Goal: Task Accomplishment & Management: Manage account settings

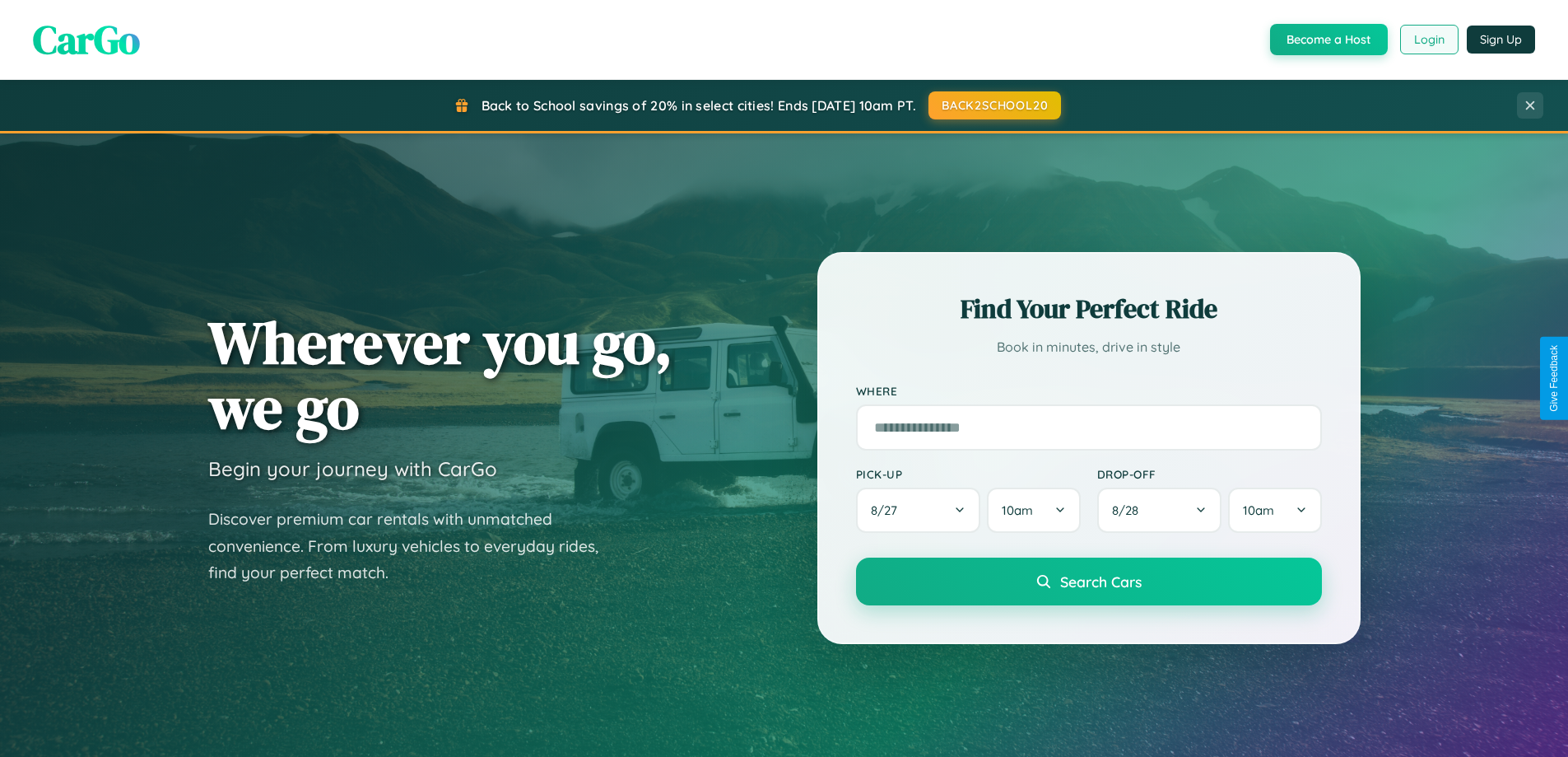
click at [1428, 40] on button "Login" at bounding box center [1430, 39] width 59 height 29
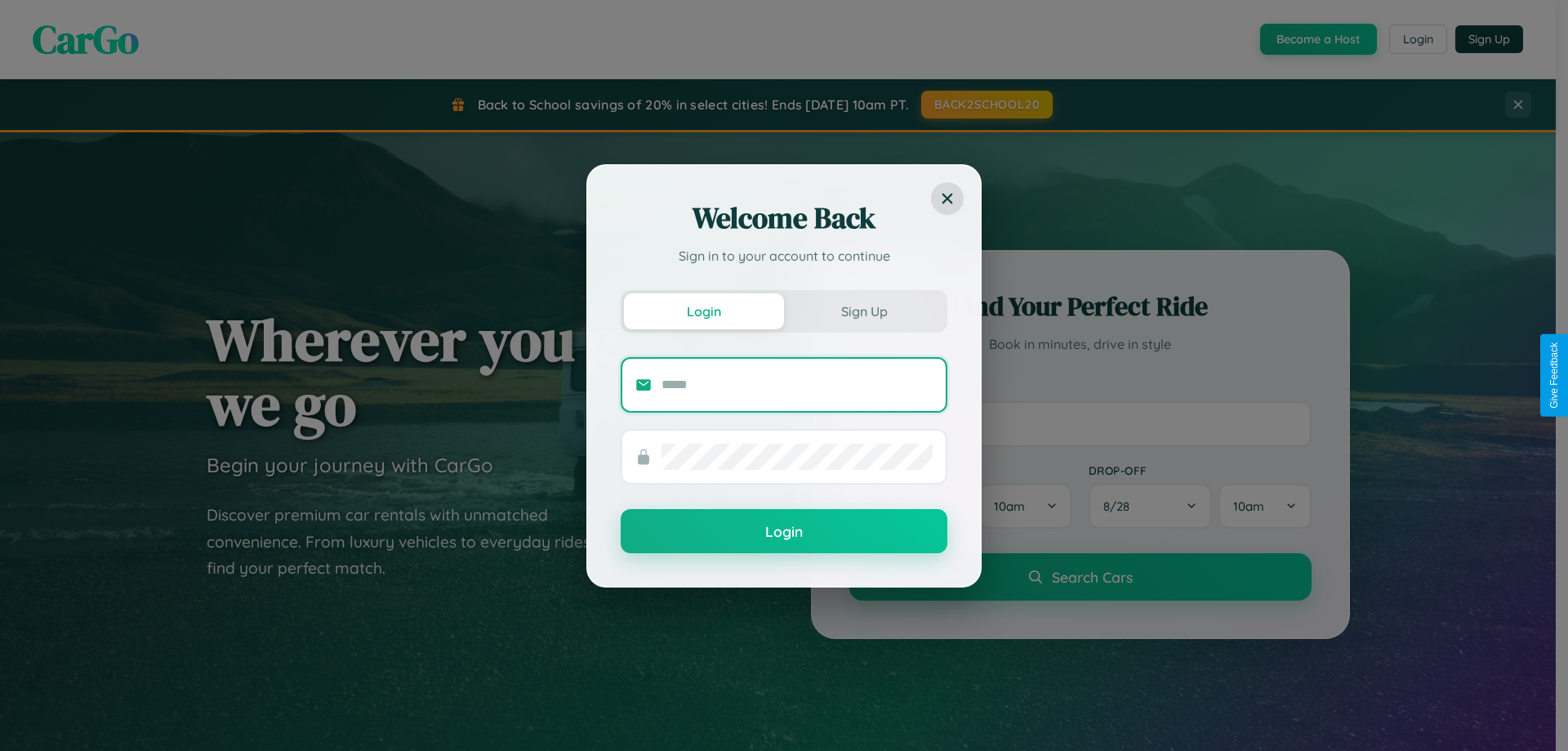
click at [798, 384] on input "text" at bounding box center [797, 385] width 271 height 26
type input "**********"
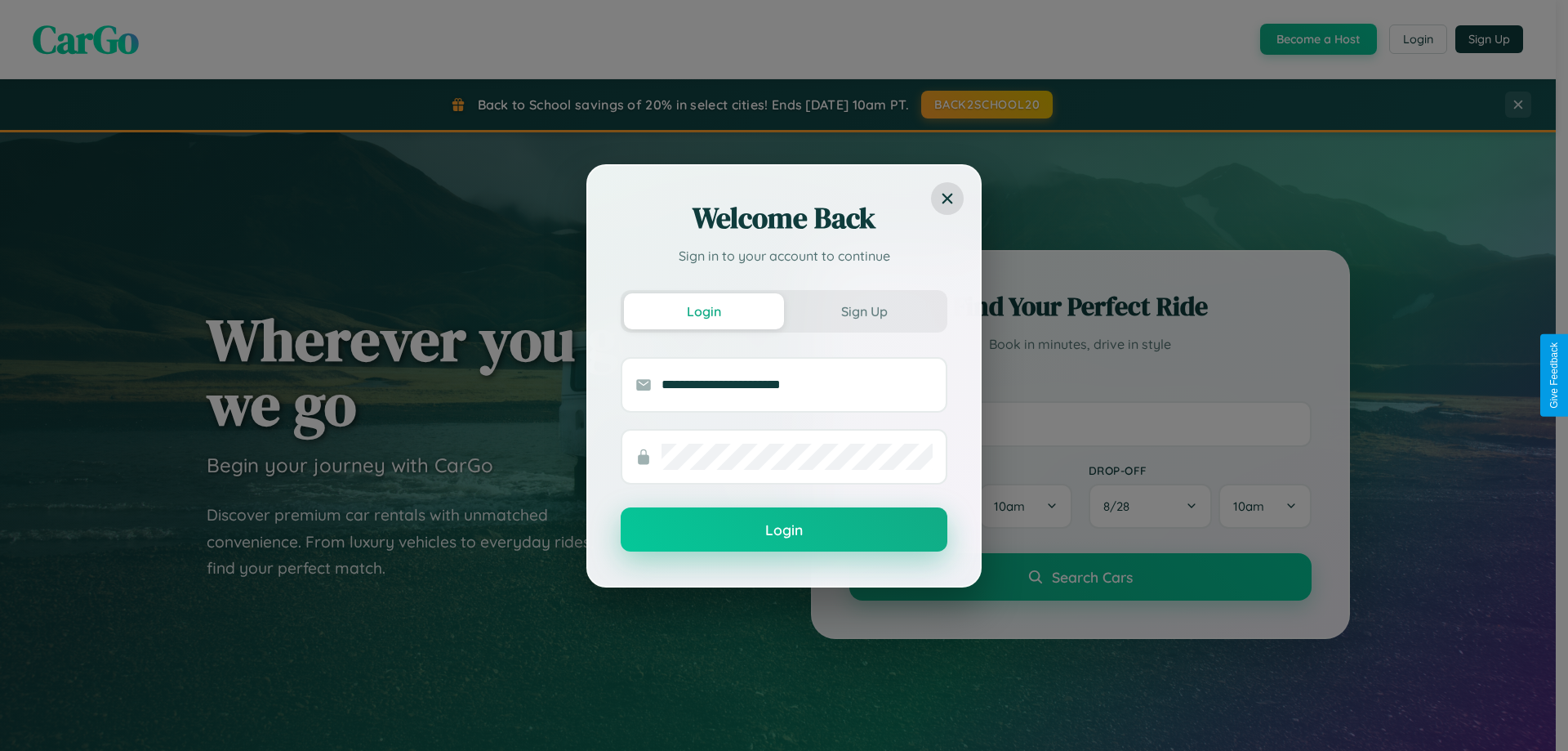
click at [784, 530] on button "Login" at bounding box center [784, 529] width 327 height 44
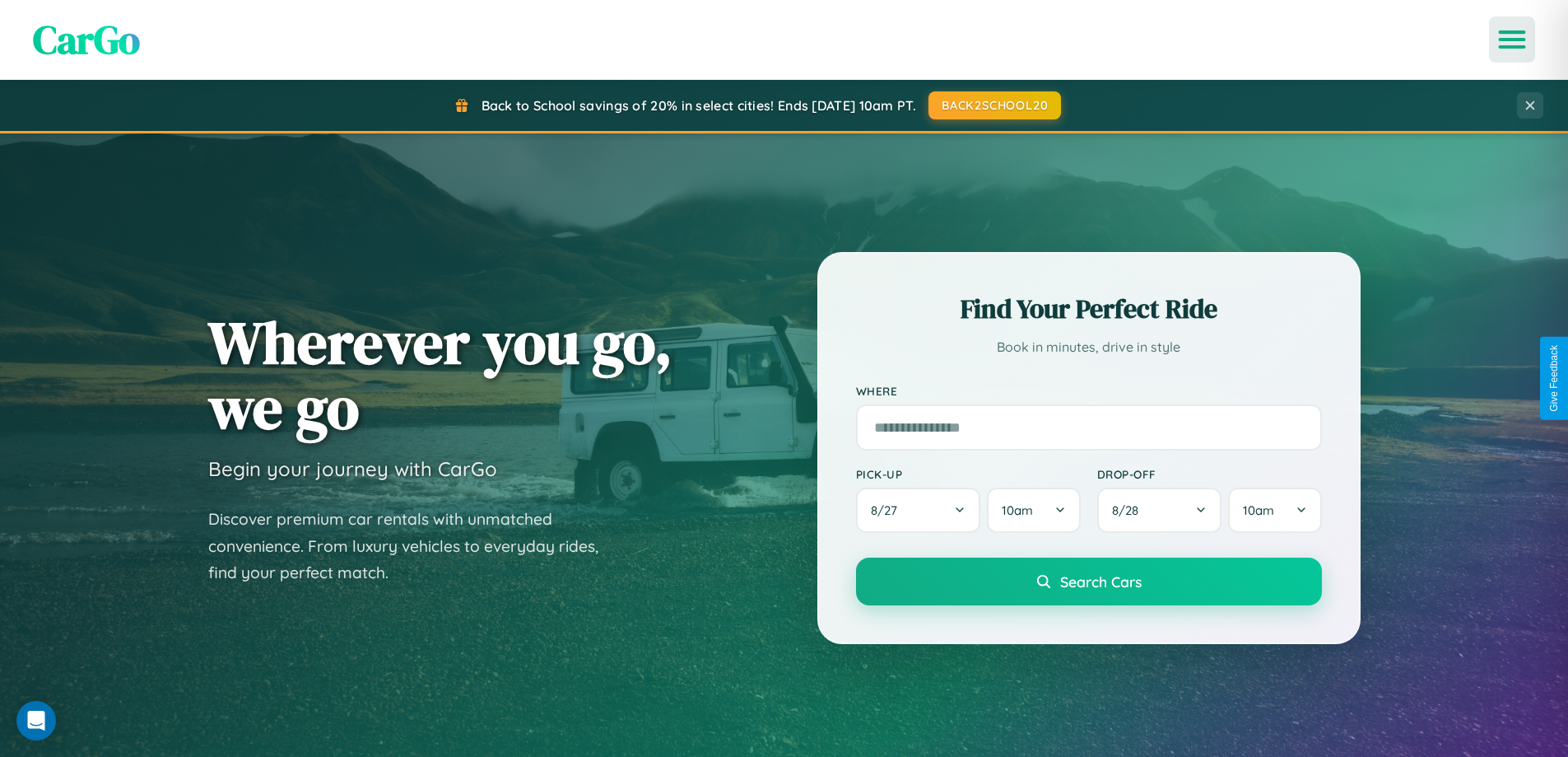
click at [1512, 40] on icon "Open menu" at bounding box center [1512, 40] width 24 height 15
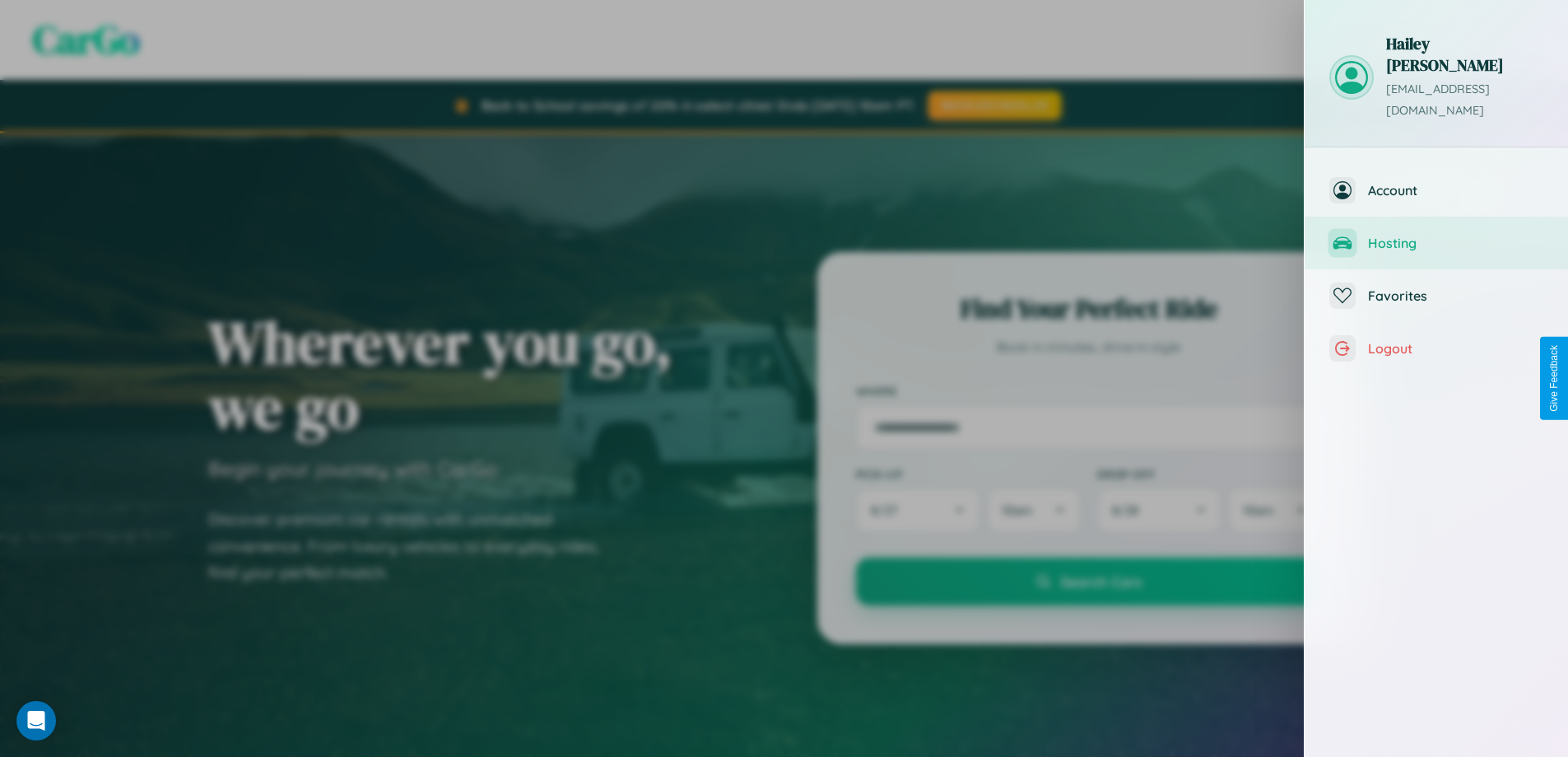
click at [1437, 235] on span "Hosting" at bounding box center [1455, 242] width 175 height 16
